Goal: Transaction & Acquisition: Purchase product/service

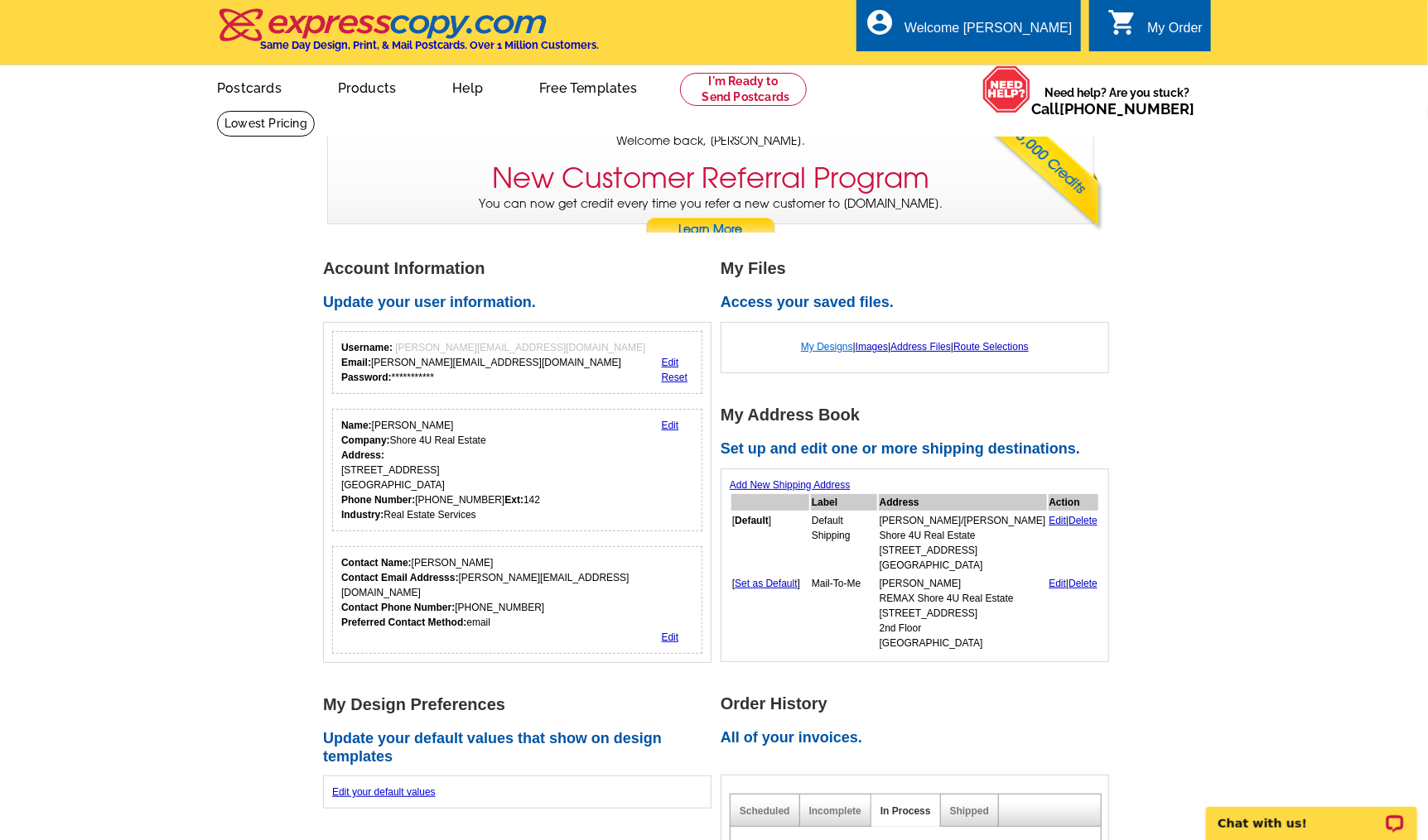
click at [824, 346] on link "My Designs" at bounding box center [826, 346] width 52 height 11
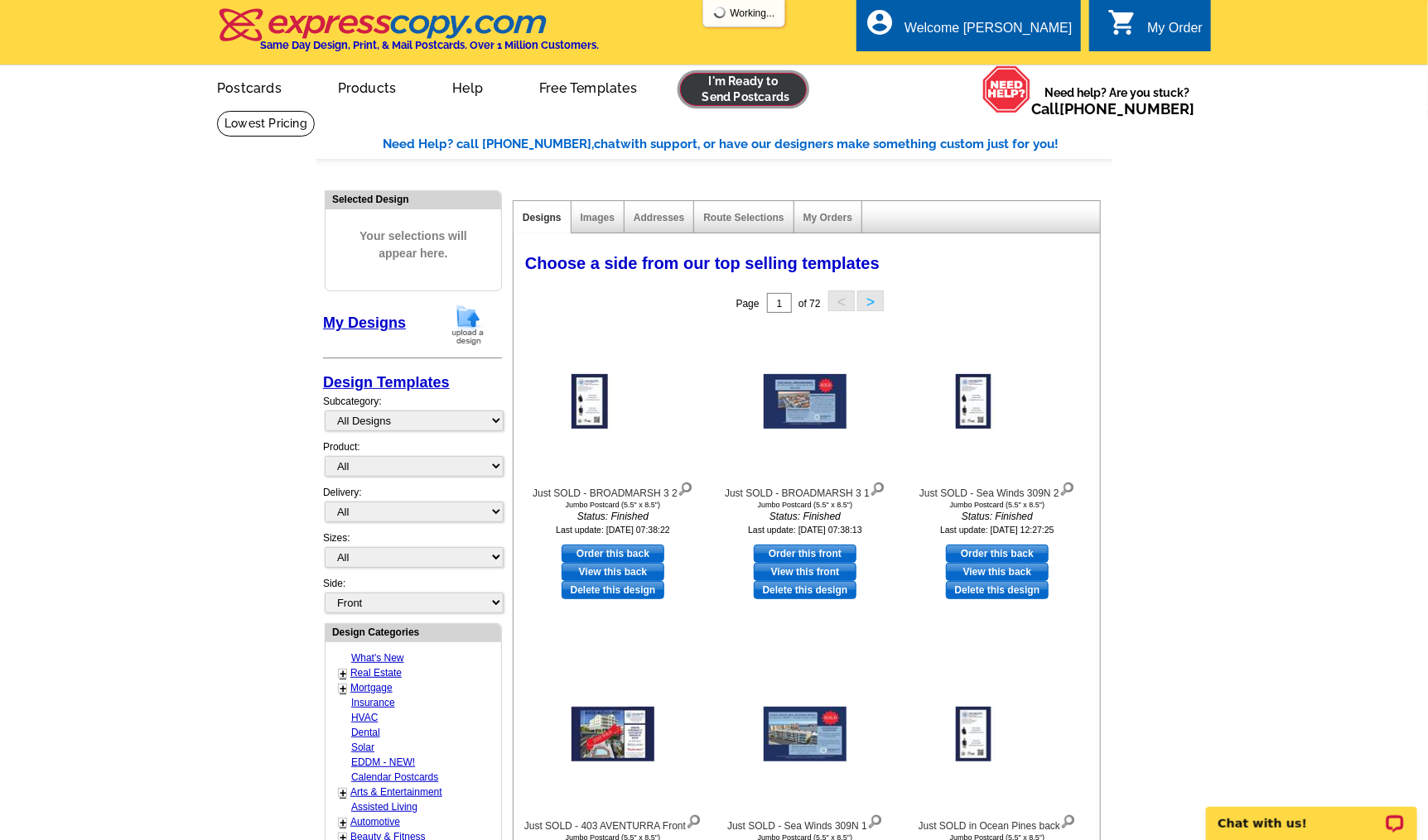
click at [750, 94] on link at bounding box center [742, 88] width 126 height 33
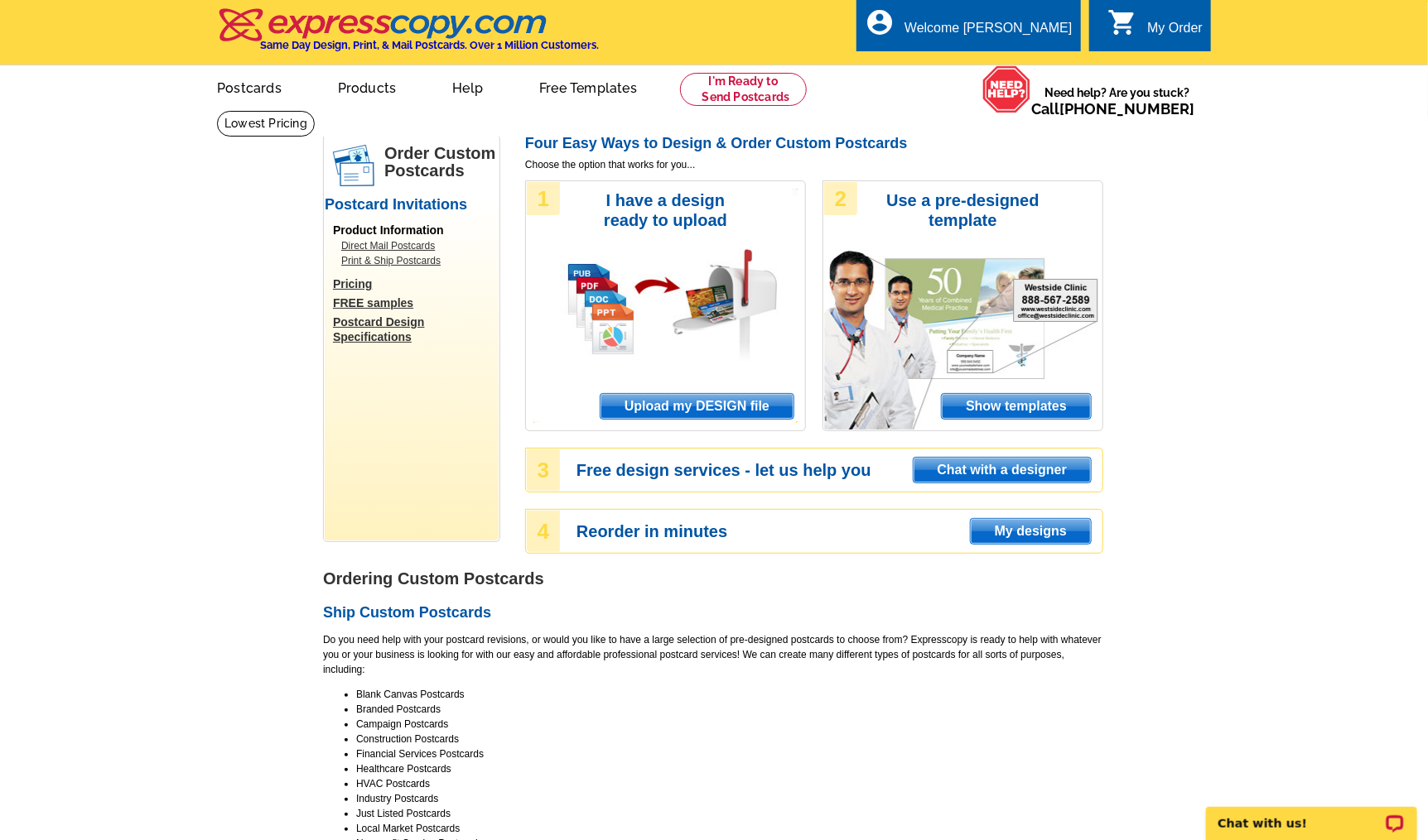
click at [717, 407] on span "Upload my DESIGN file" at bounding box center [696, 406] width 193 height 25
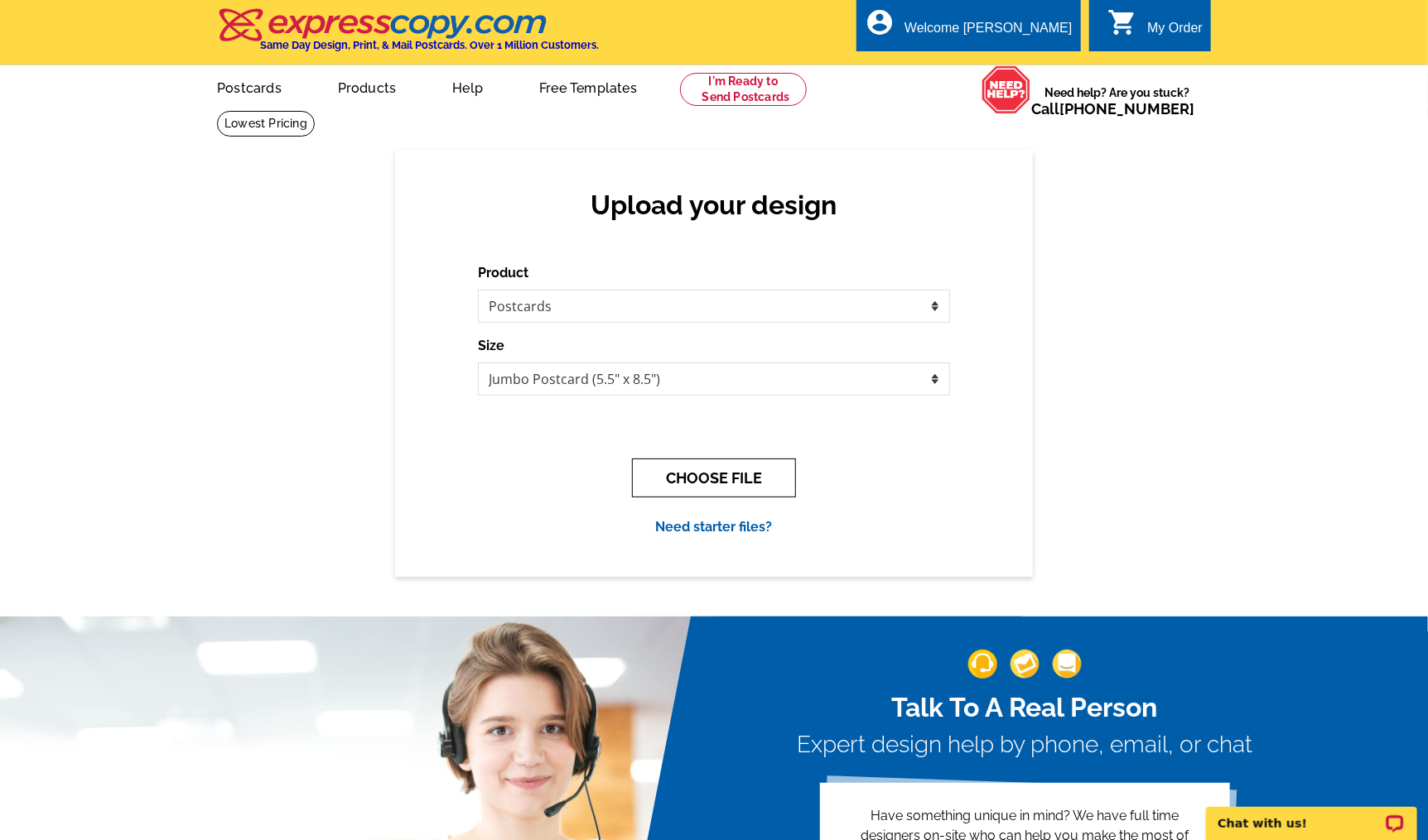
click at [707, 483] on button "CHOOSE FILE" at bounding box center [714, 478] width 164 height 39
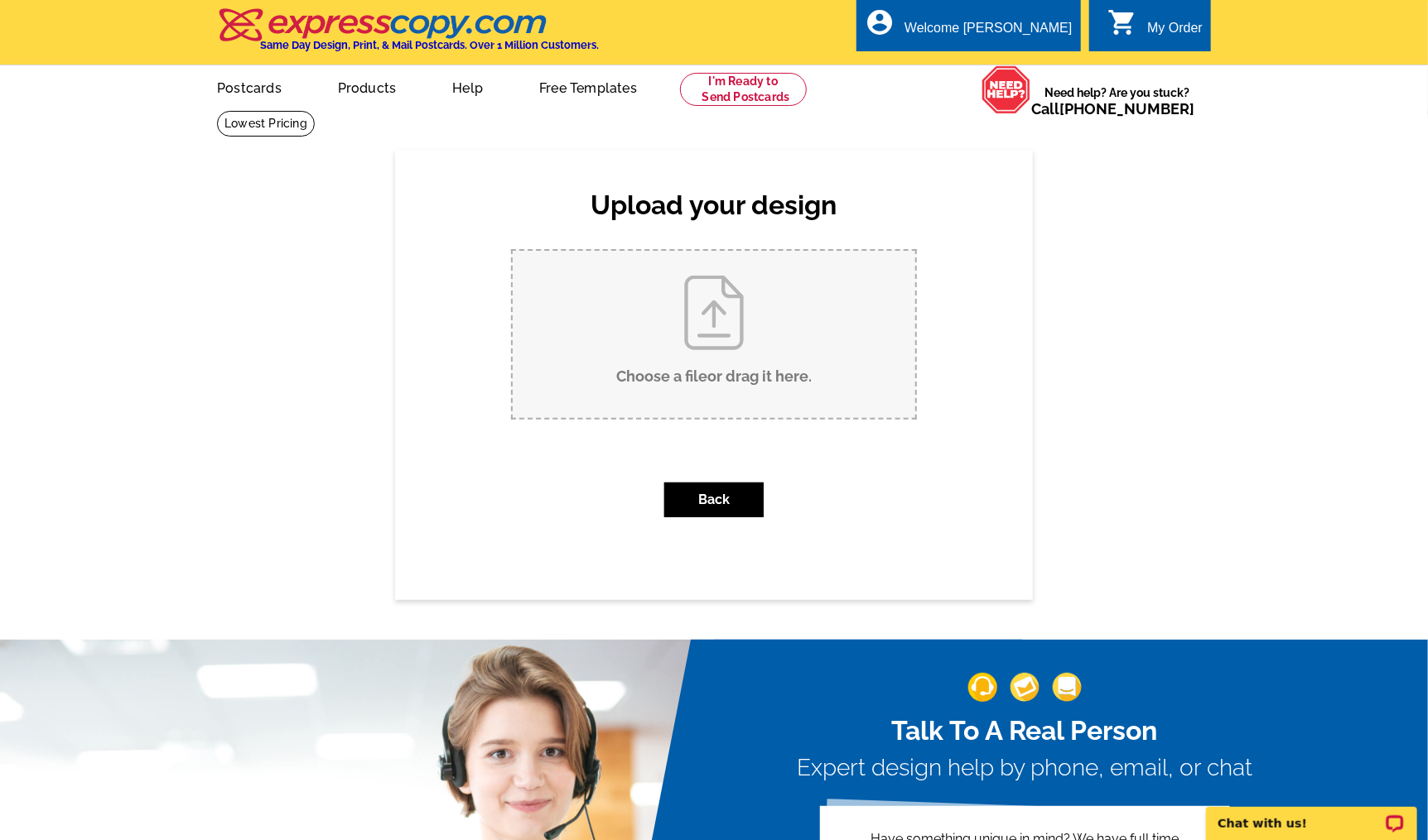
click at [718, 319] on input "Choose a file or drag it here ." at bounding box center [713, 334] width 402 height 167
type input "C:\fakepath\Just SOLD - Sunset Island (TR) (5).pdf"
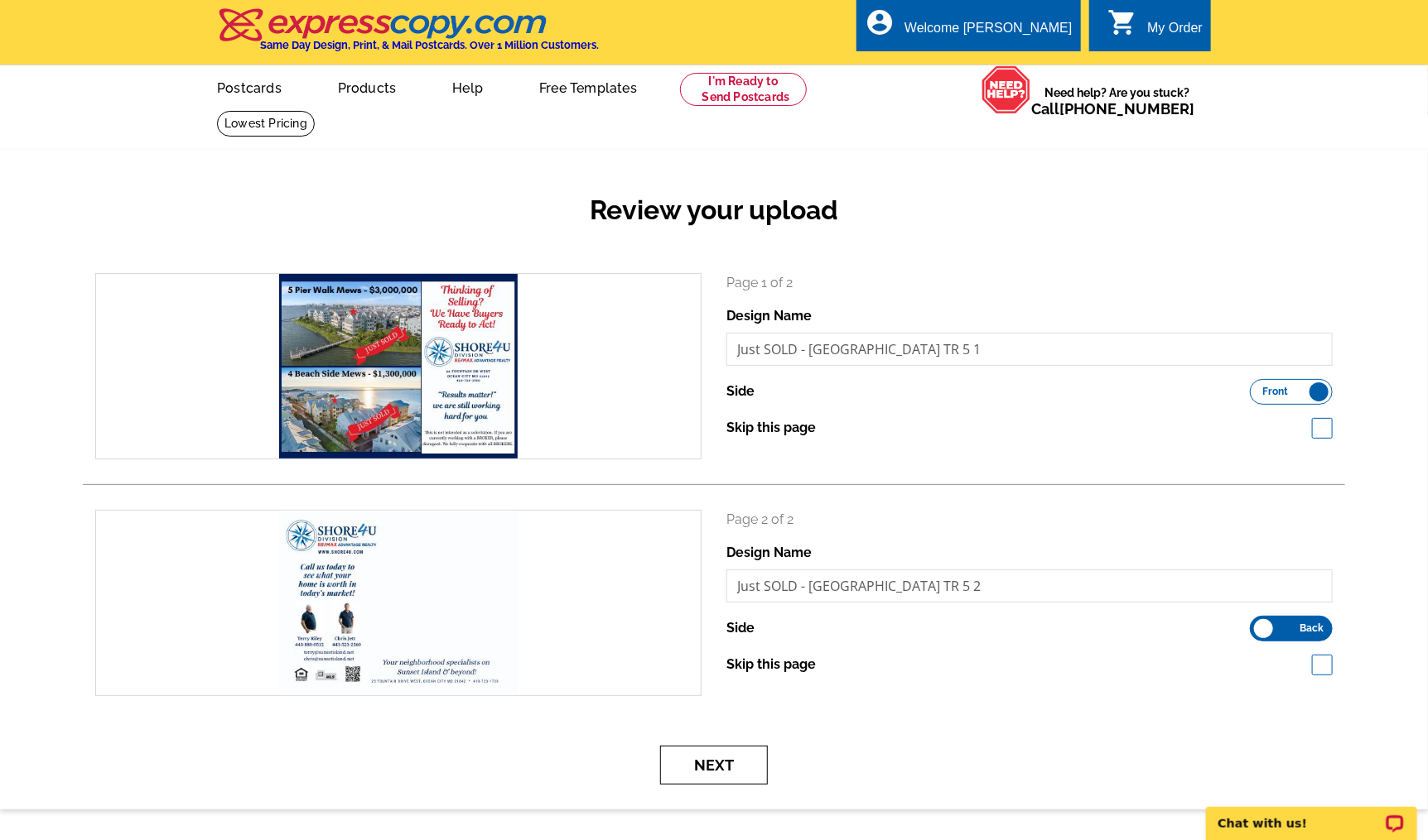
click at [738, 767] on button "Next" at bounding box center [714, 765] width 108 height 39
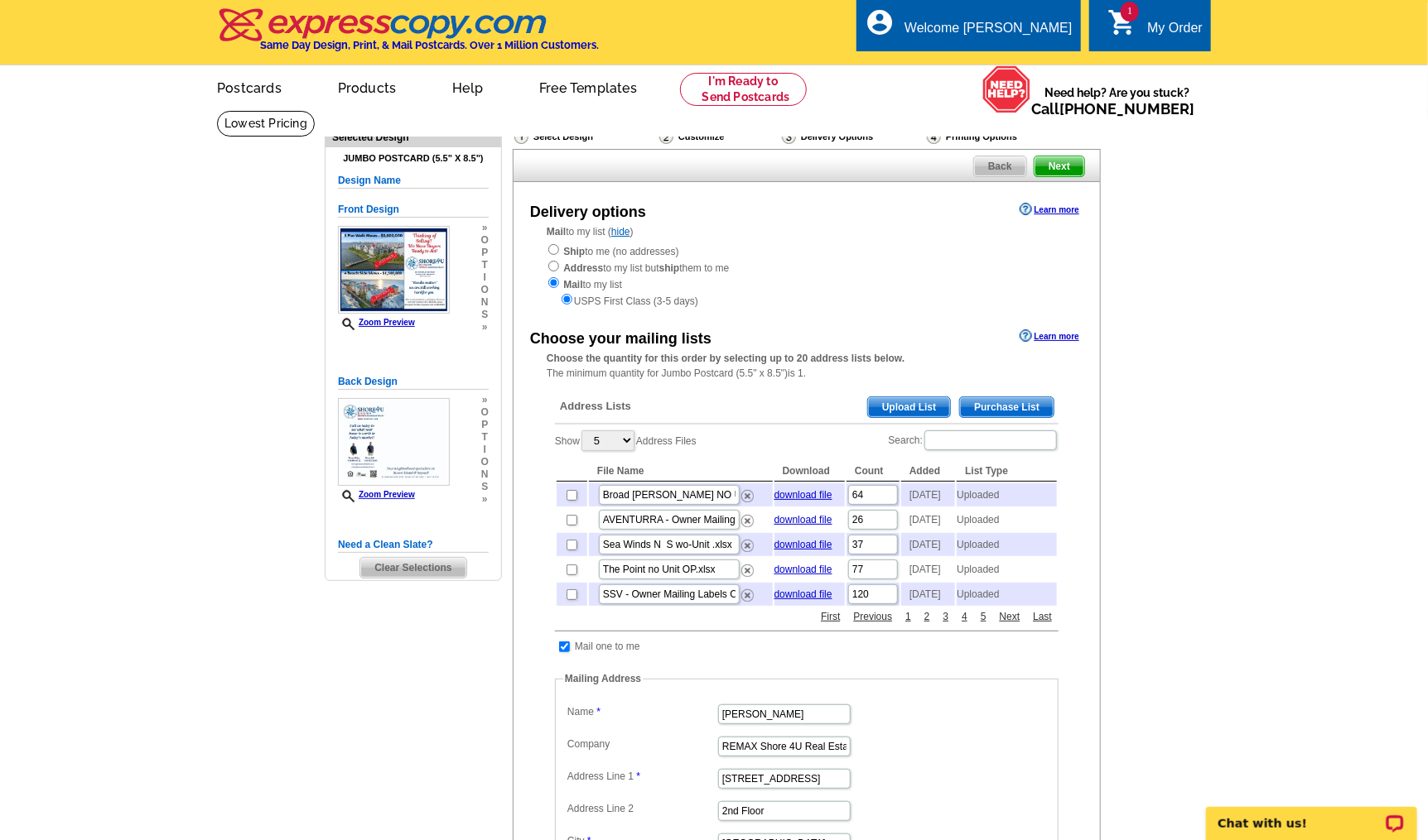
click at [906, 403] on span "Upload List" at bounding box center [908, 407] width 82 height 19
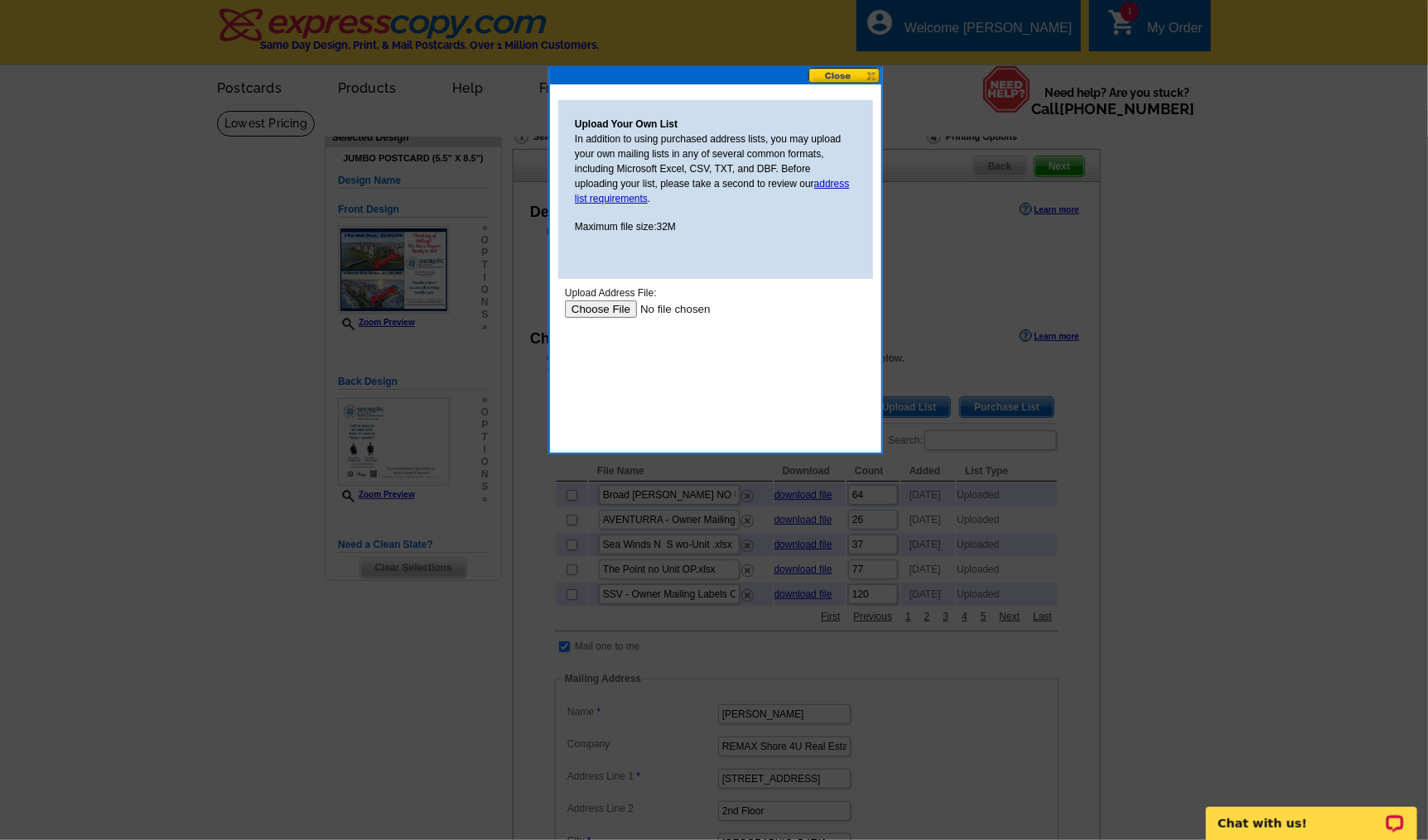
click at [623, 309] on input "file" at bounding box center [668, 308] width 209 height 18
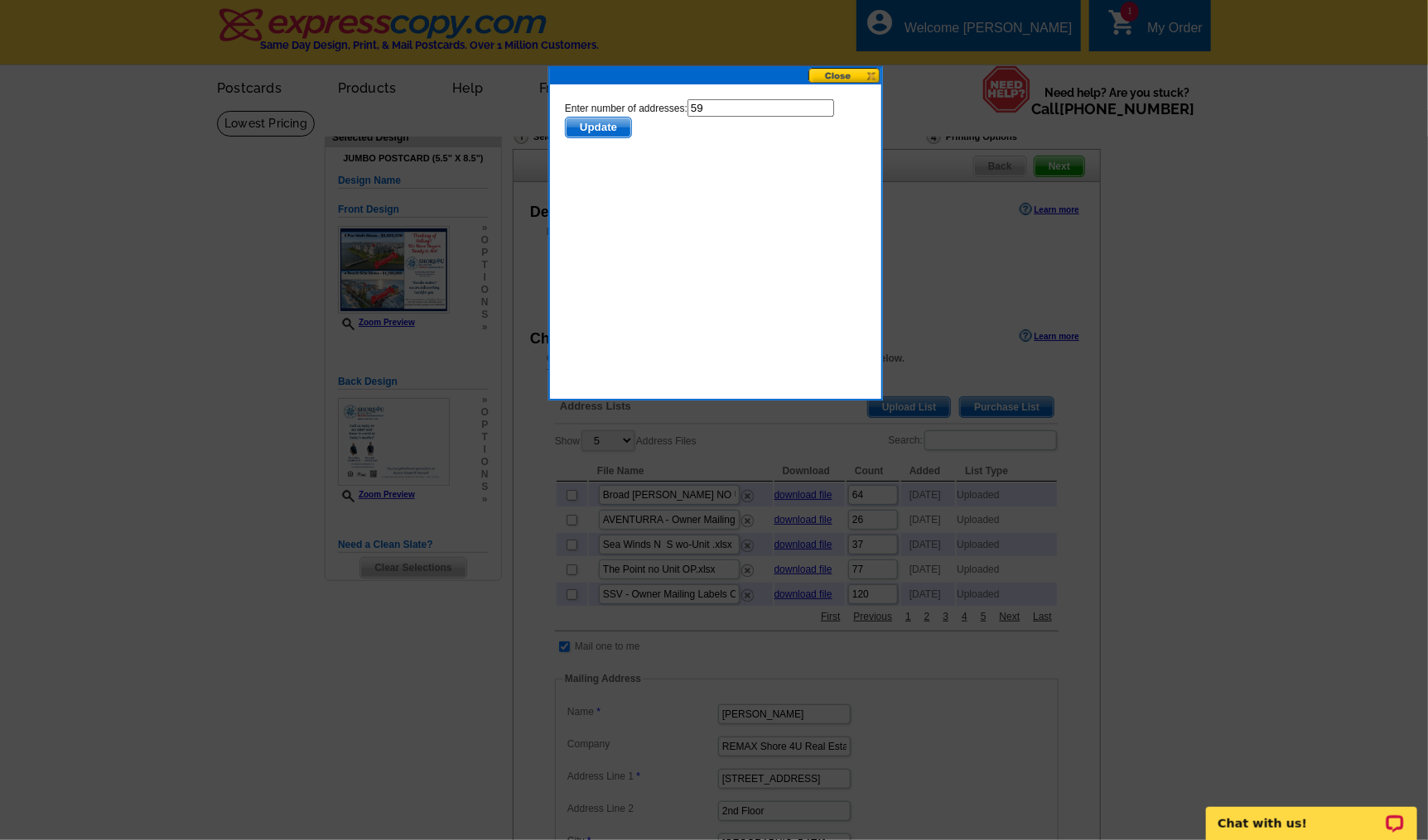
click at [597, 129] on span "Update" at bounding box center [597, 126] width 65 height 19
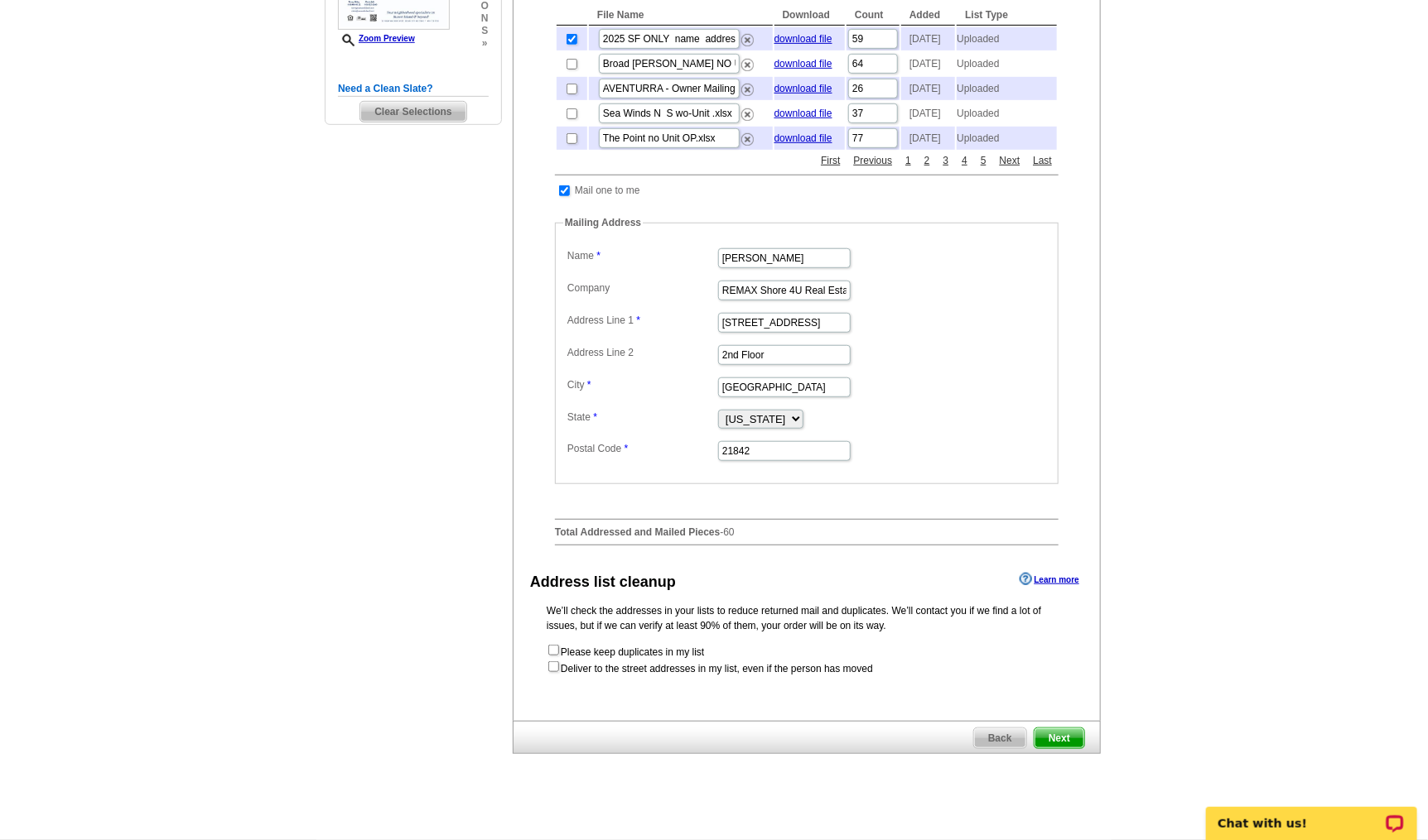
scroll to position [459, 0]
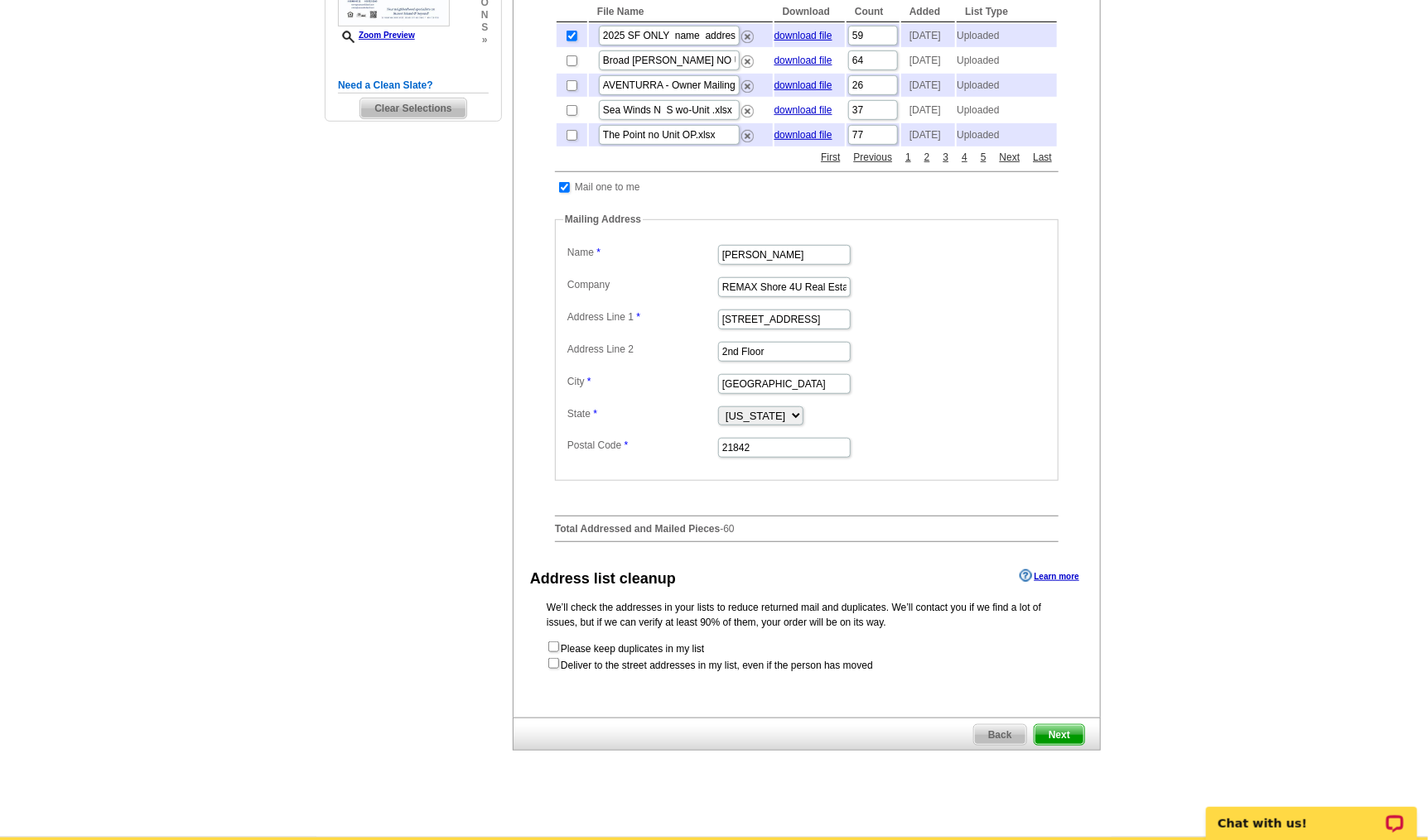
click at [1061, 745] on span "Next" at bounding box center [1059, 735] width 49 height 19
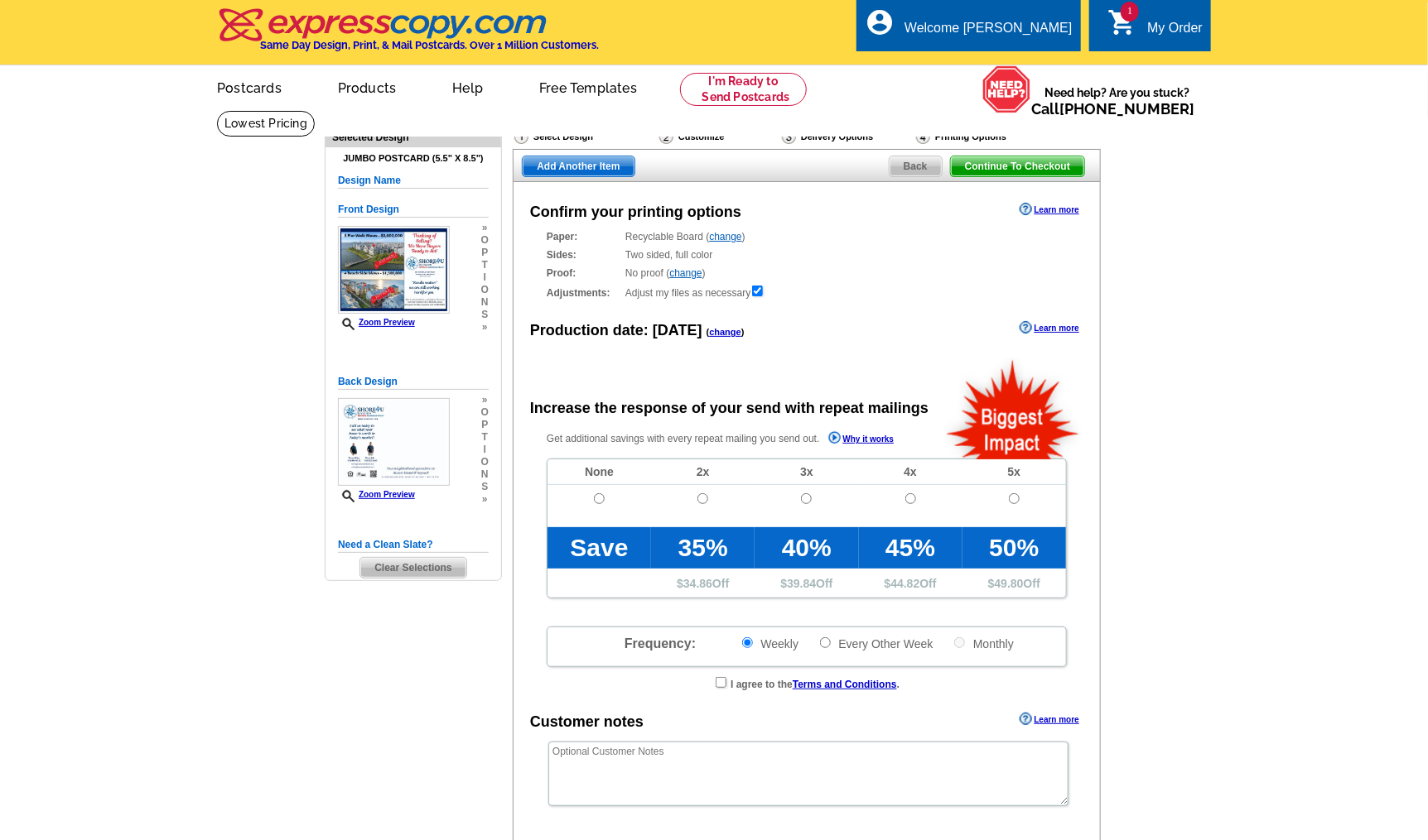
radio input "false"
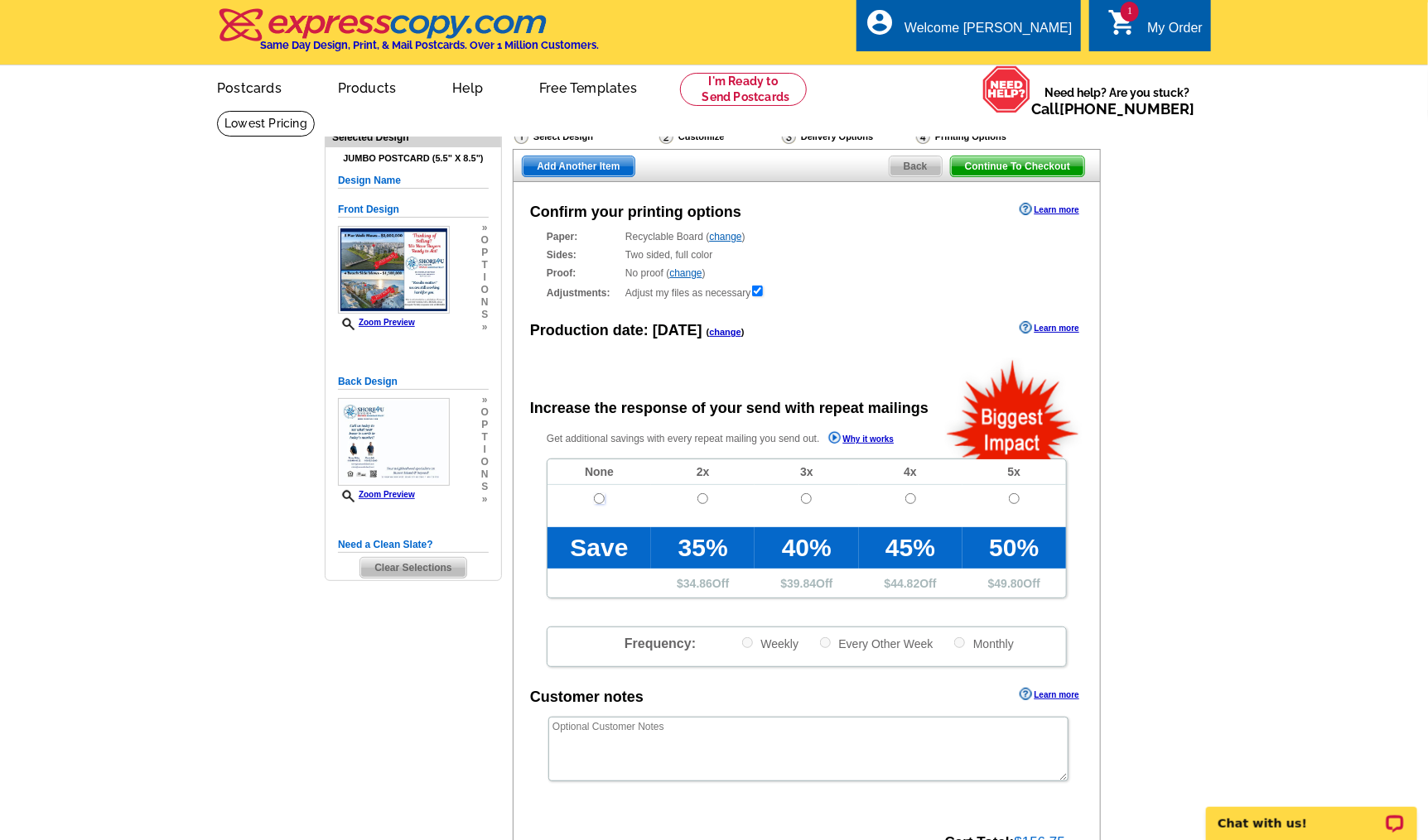
click at [599, 499] on input "radio" at bounding box center [599, 499] width 11 height 11
radio input "true"
click at [1214, 324] on main "Need Help? call 800-260-5887, chat with support, or have our designers make som…" at bounding box center [714, 560] width 1428 height 900
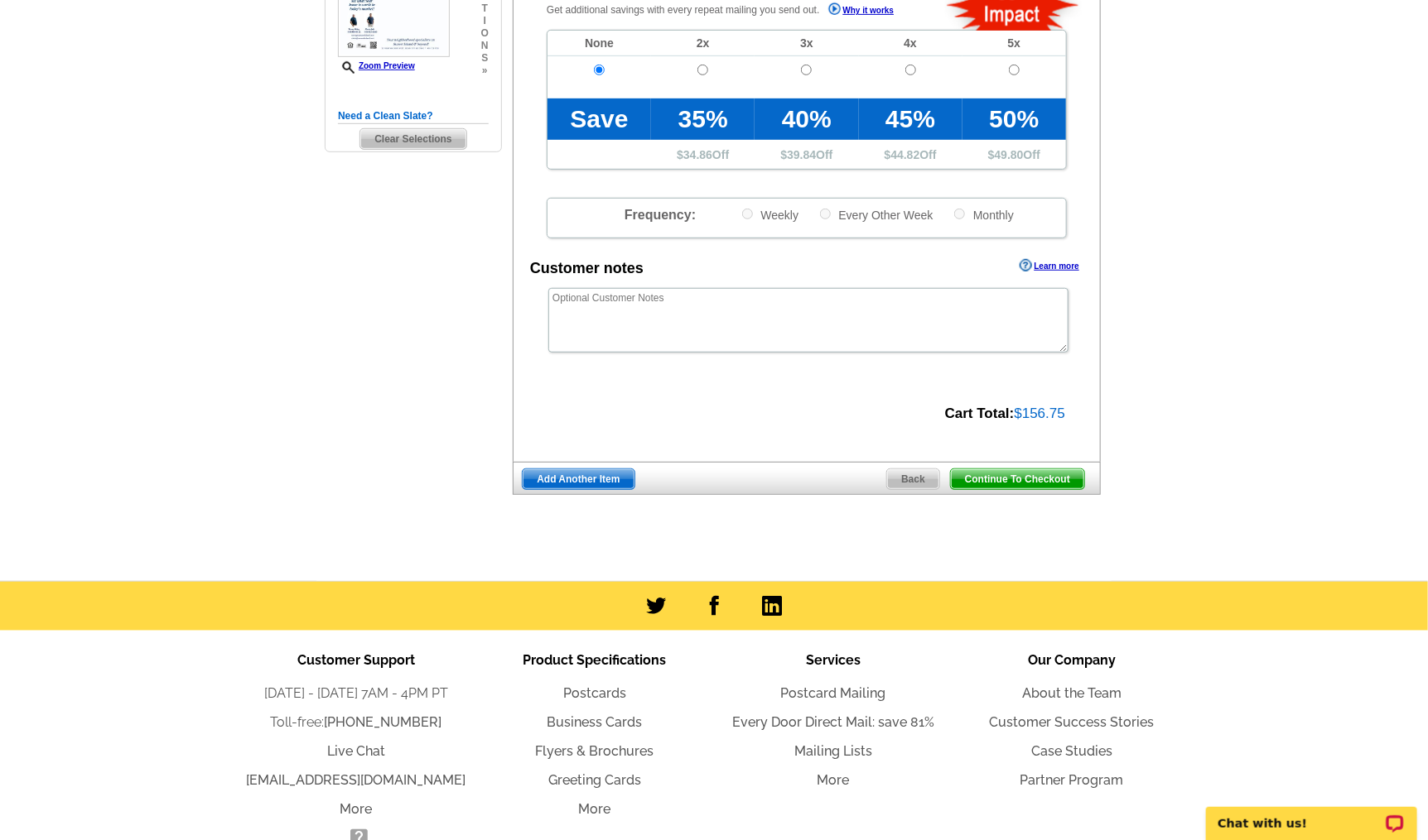
scroll to position [459, 0]
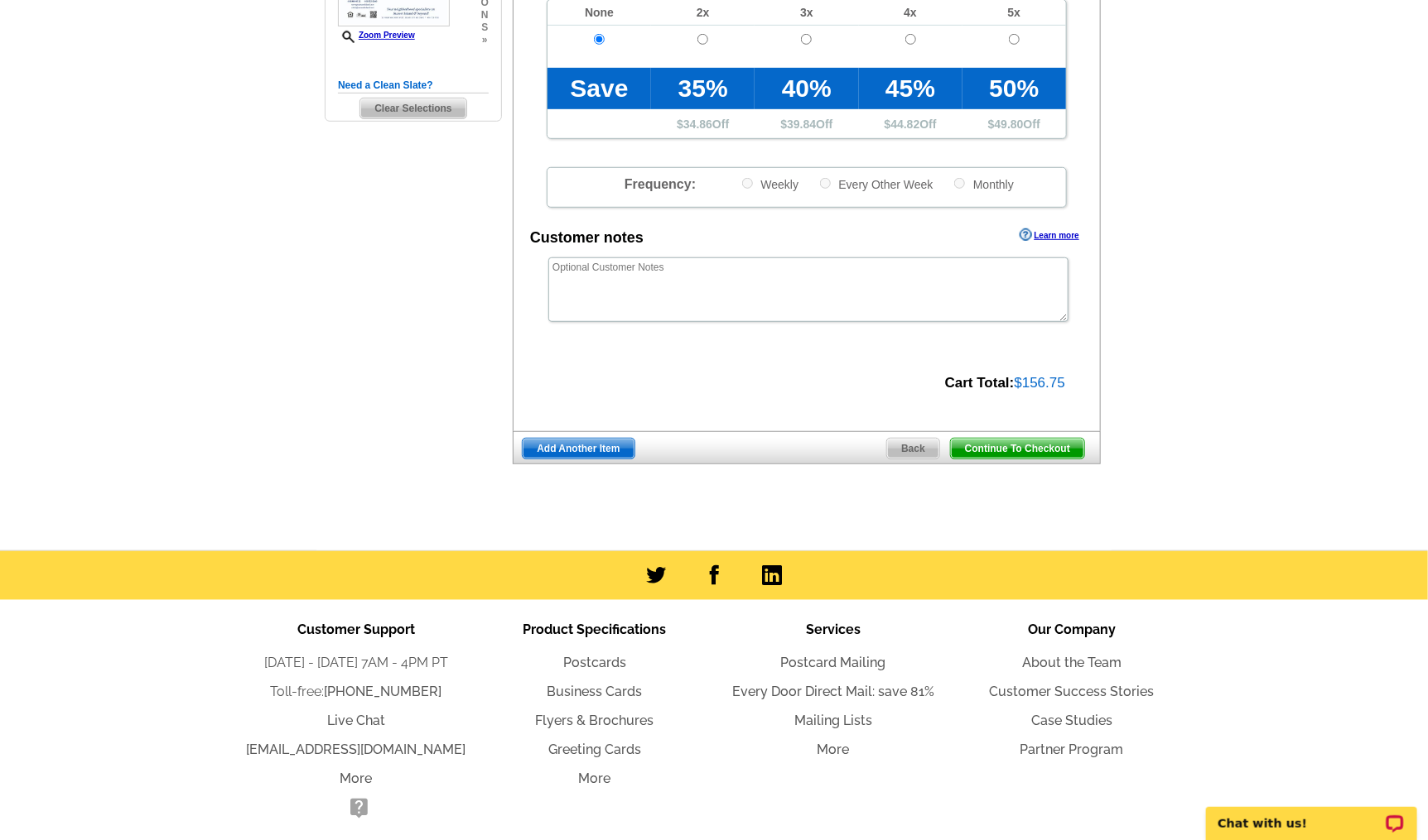
click at [1040, 451] on span "Continue To Checkout" at bounding box center [1017, 449] width 133 height 19
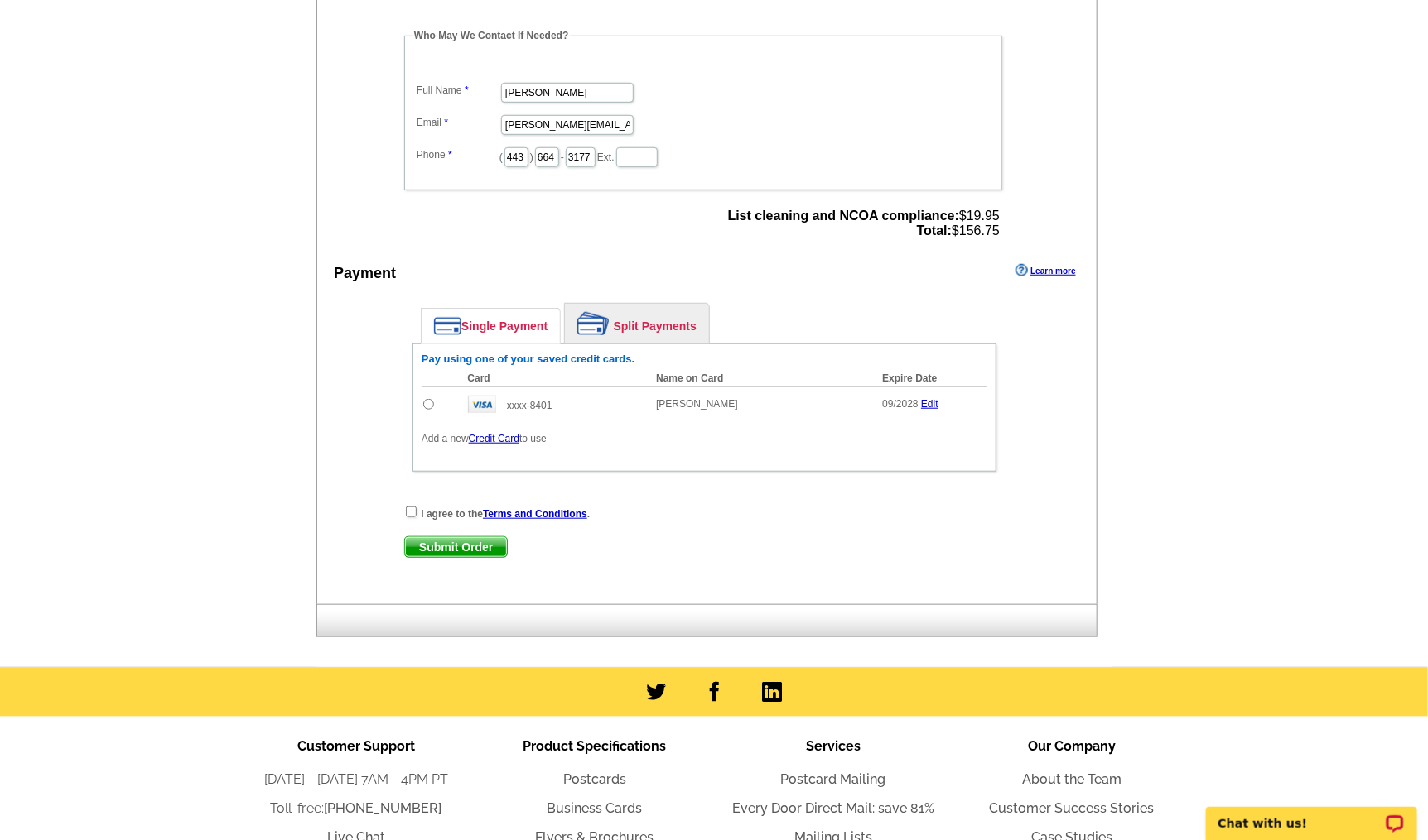
scroll to position [551, 0]
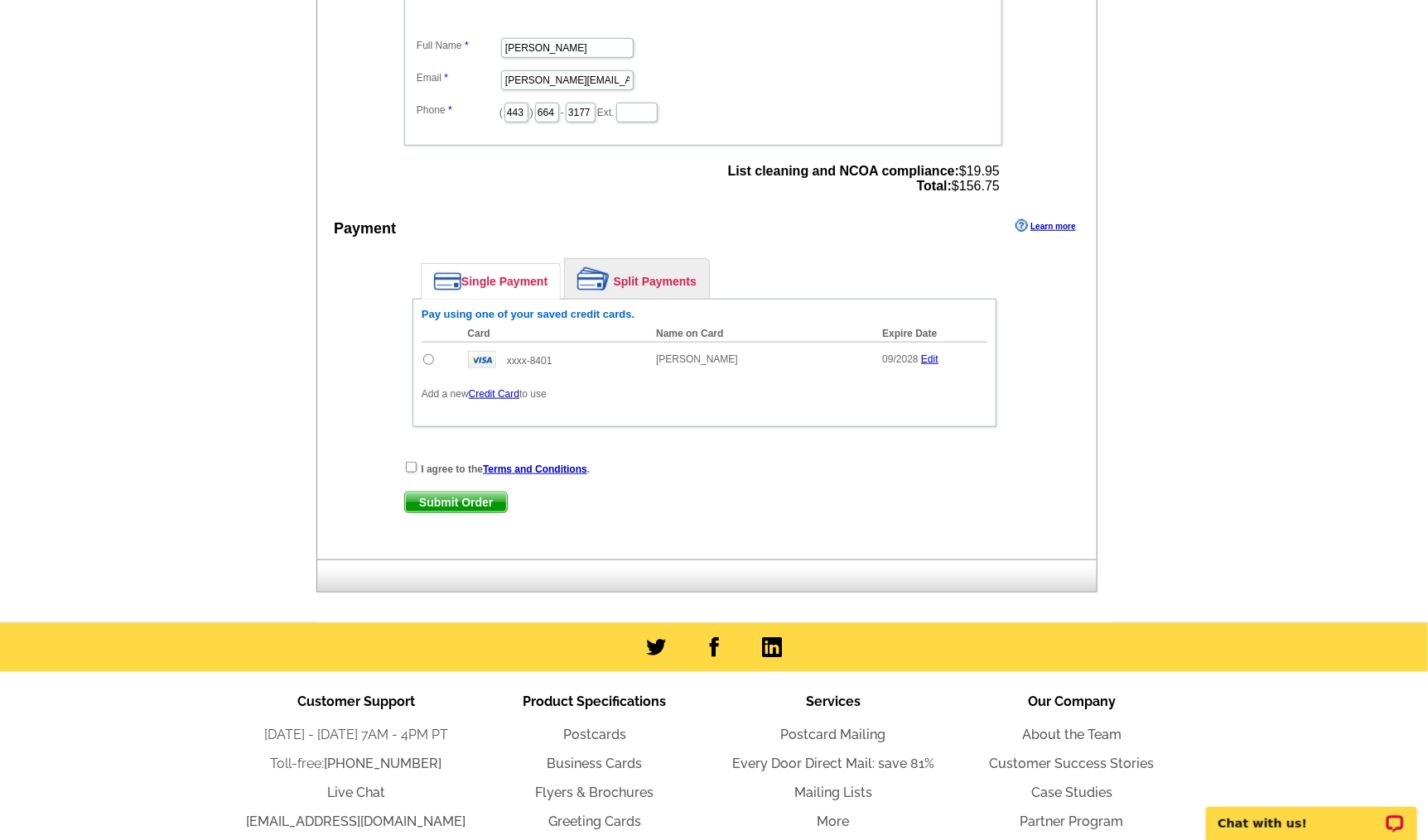
click at [425, 354] on input "radio" at bounding box center [429, 359] width 11 height 11
radio input "true"
click at [412, 462] on input "checkbox" at bounding box center [411, 467] width 11 height 11
checkbox input "true"
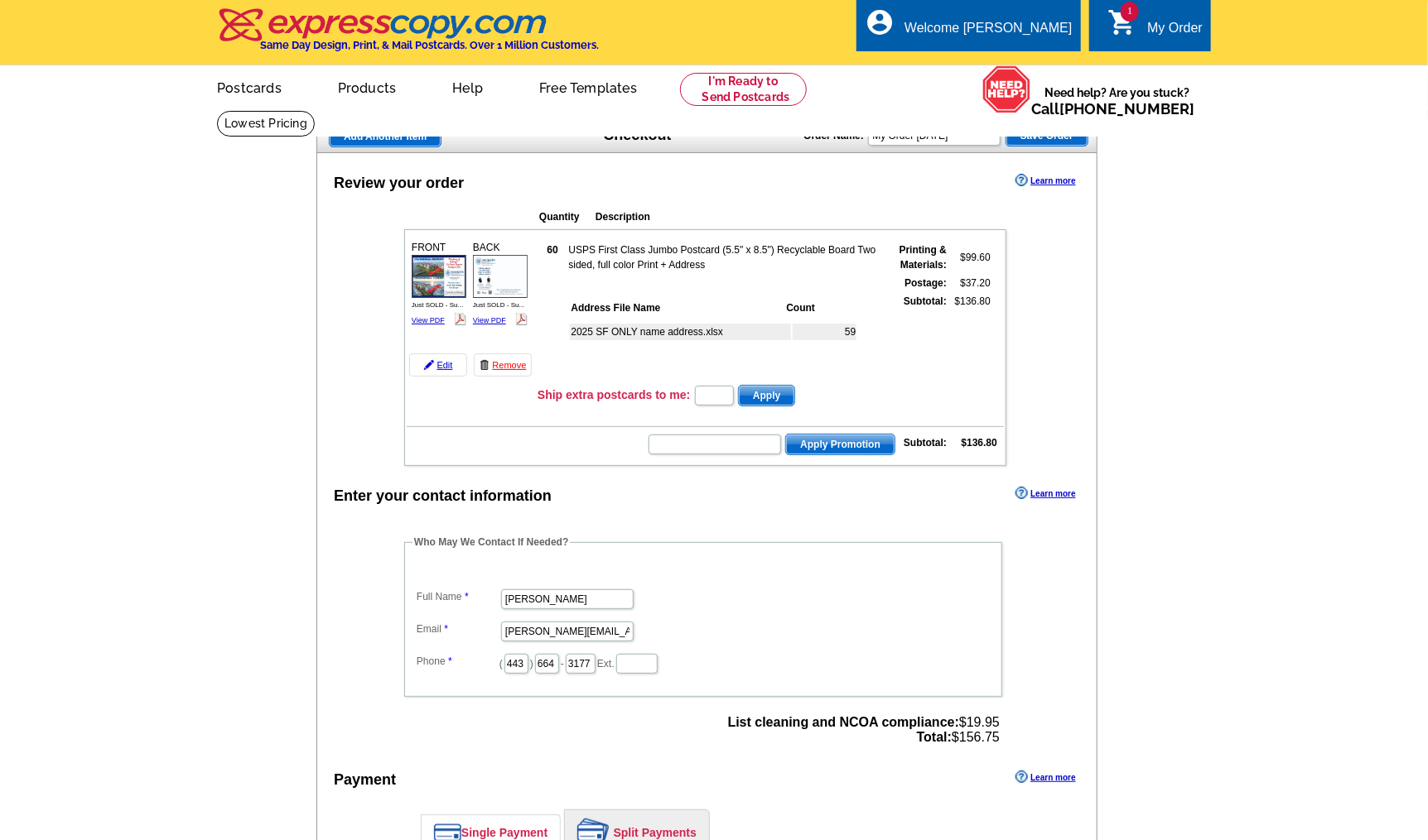
click at [1284, 270] on main "Add Another Item Checkout Order Name: My Order 2025-09-04 Save Order Review you…" at bounding box center [714, 642] width 1428 height 1063
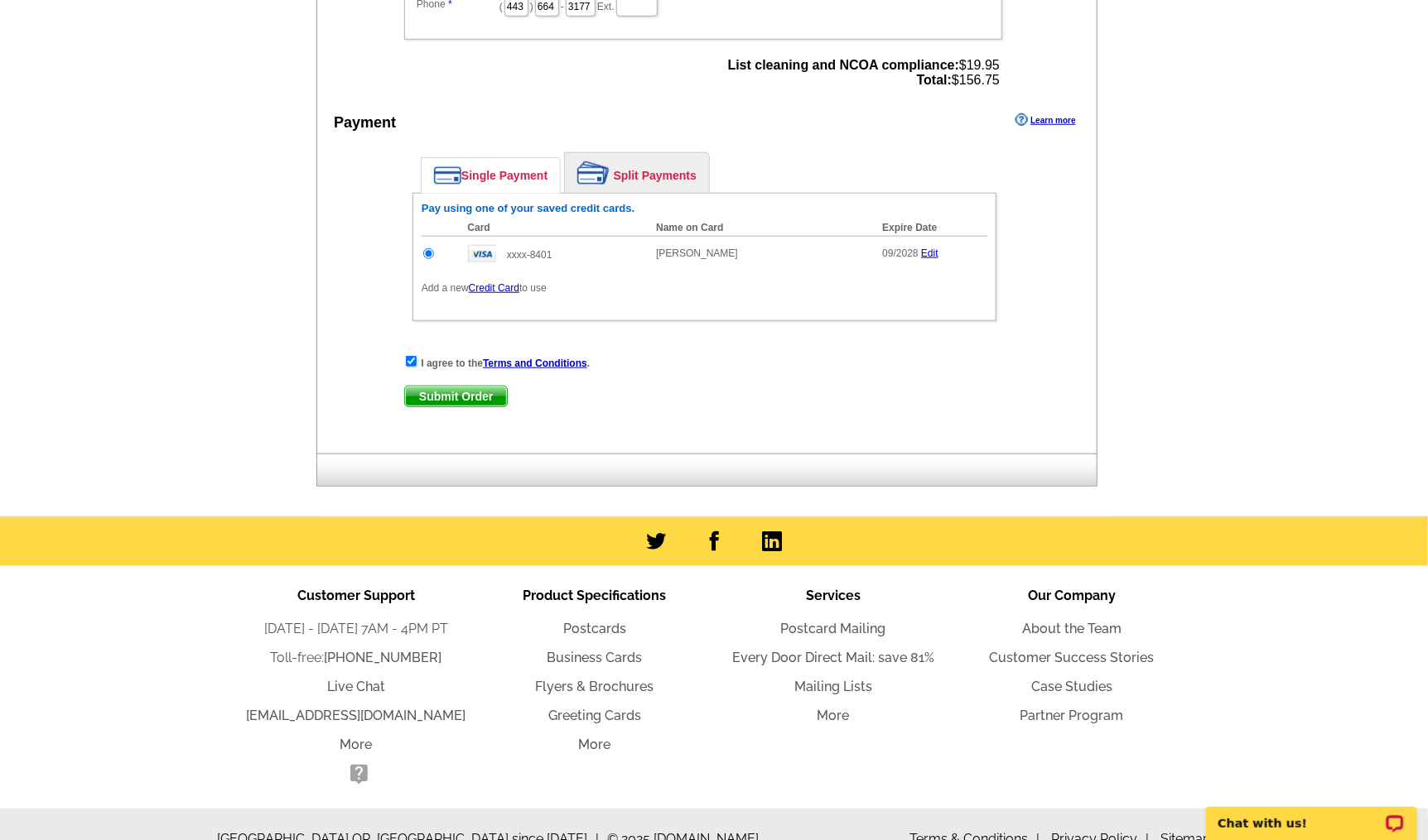
scroll to position [677, 0]
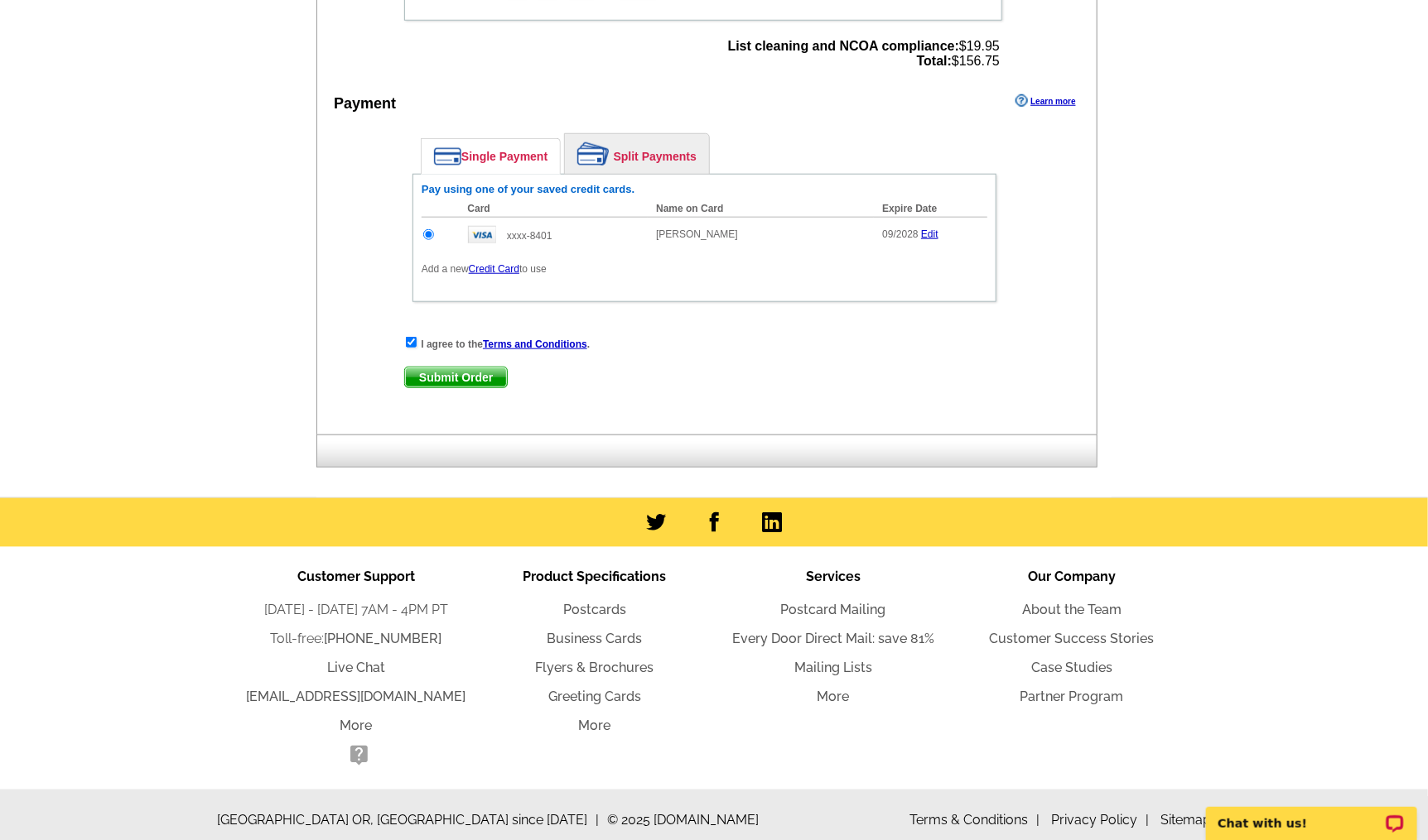
click at [443, 367] on span "Submit Order" at bounding box center [455, 377] width 102 height 19
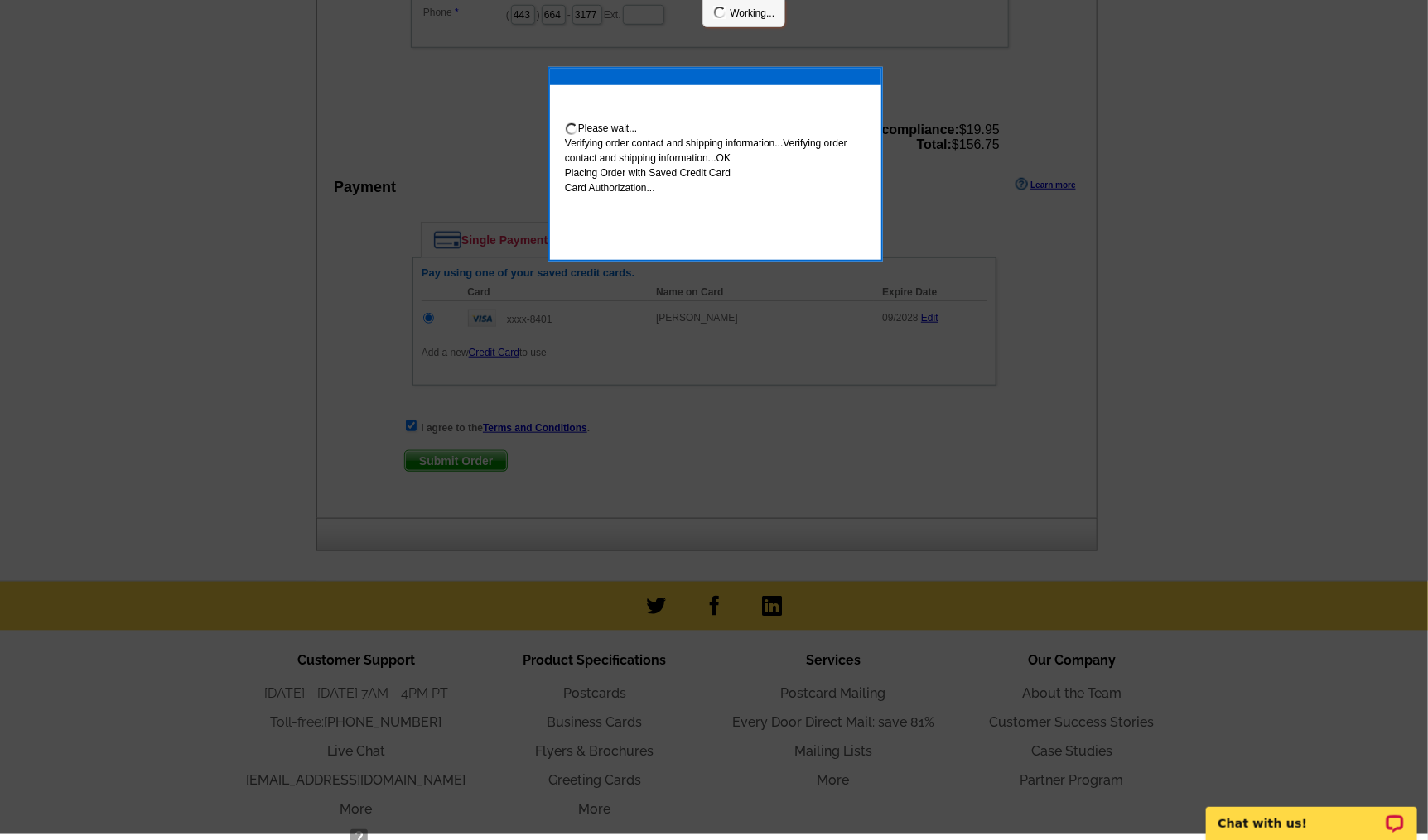
scroll to position [670, 0]
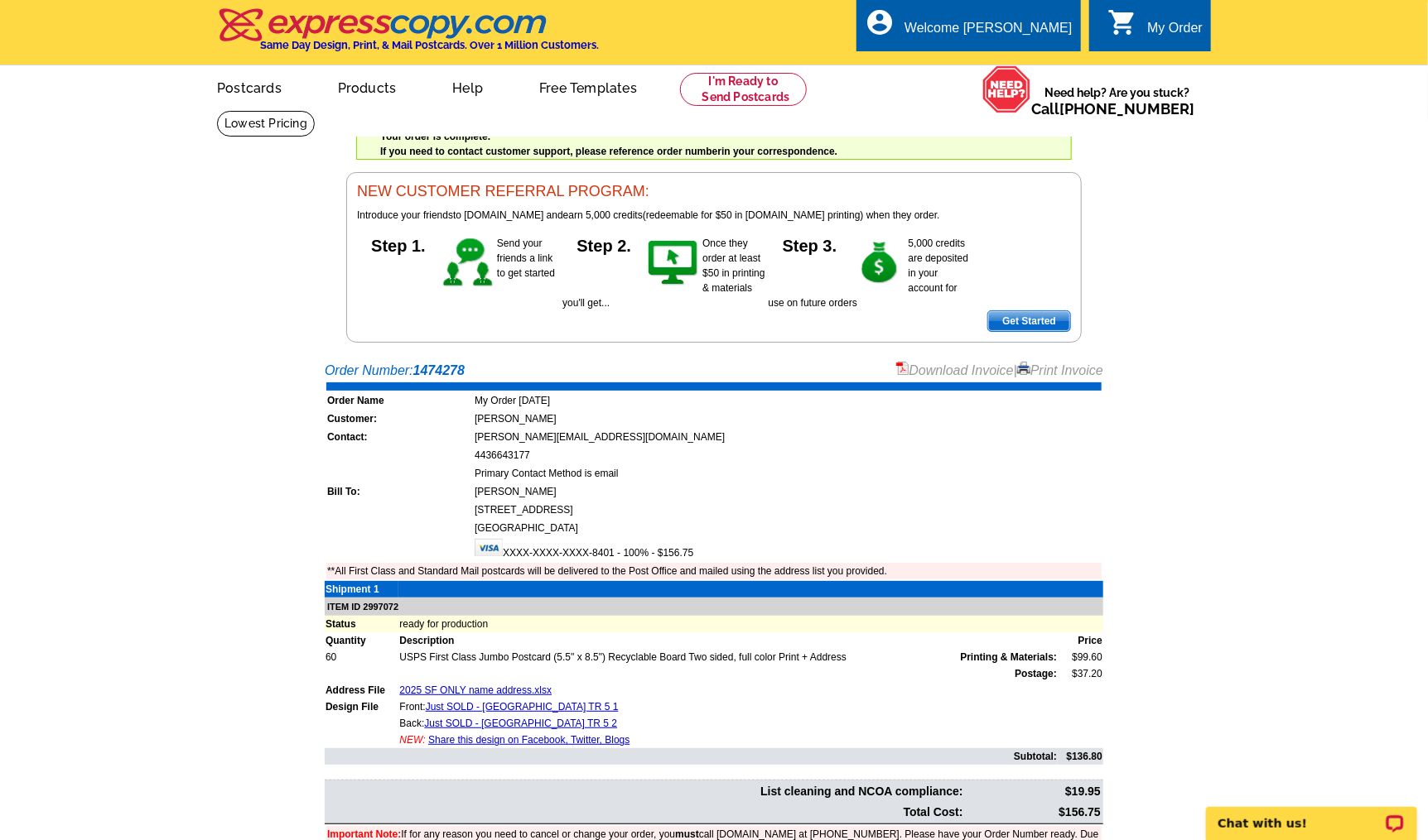
click at [1179, 29] on div "My Order" at bounding box center [1174, 32] width 56 height 23
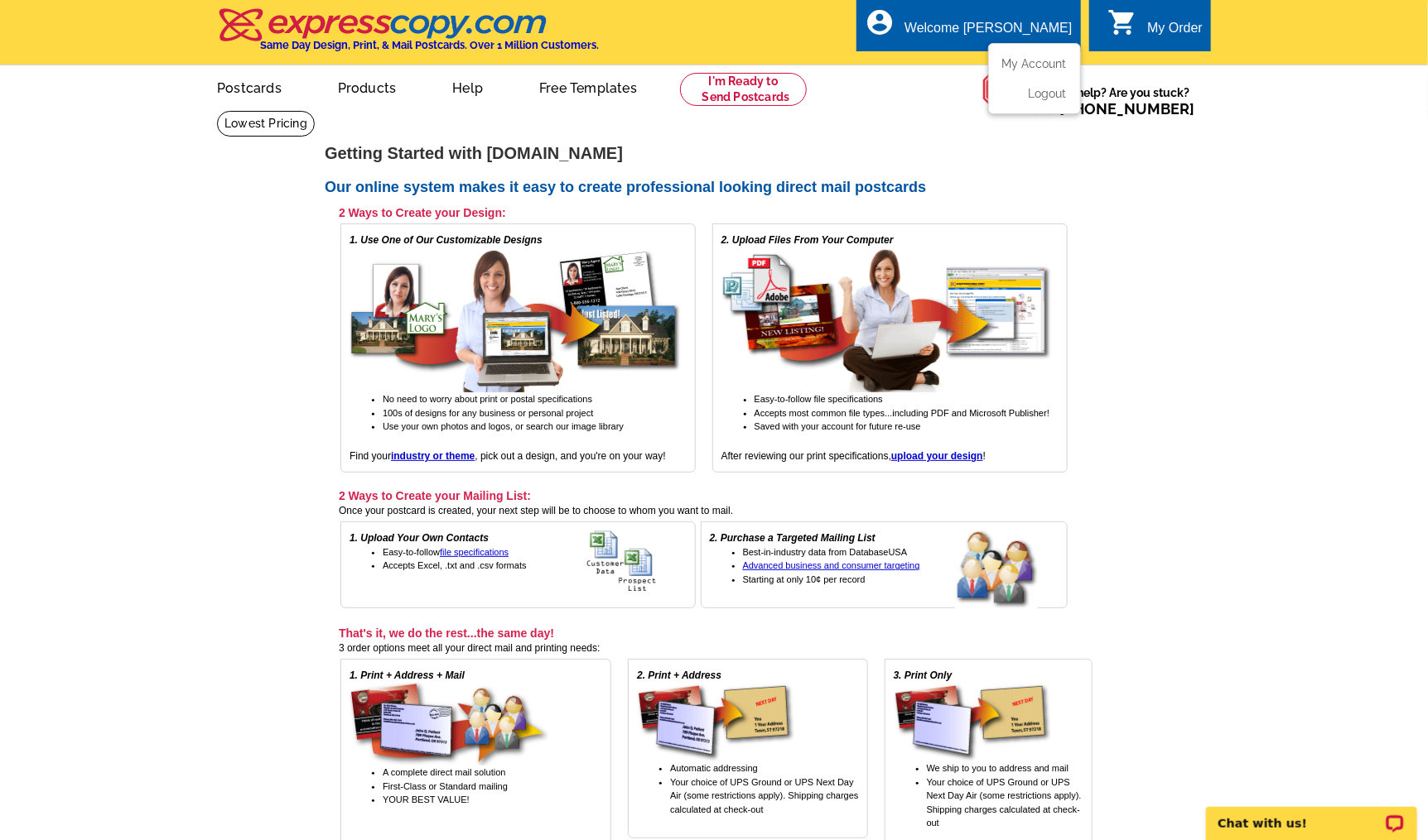
click at [1019, 23] on div "Welcome [PERSON_NAME]" at bounding box center [987, 32] width 167 height 23
click at [1046, 95] on link "Logout" at bounding box center [1045, 93] width 42 height 15
